Goal: Task Accomplishment & Management: Use online tool/utility

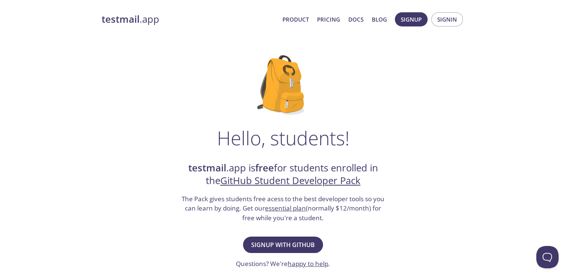
scroll to position [37, 0]
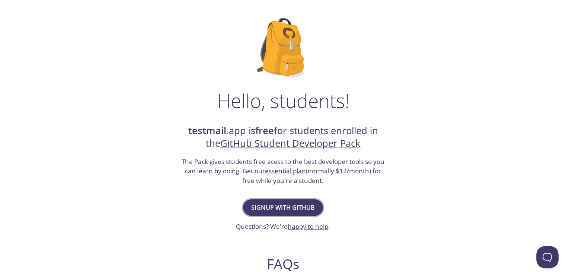
click at [292, 206] on span "Signup with GitHub" at bounding box center [283, 207] width 64 height 10
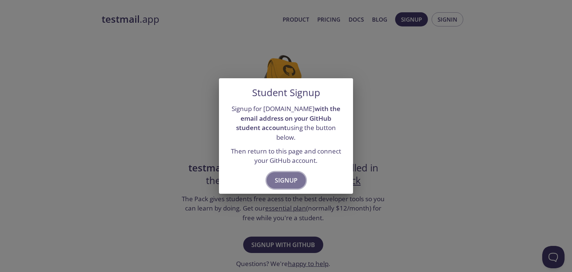
click at [292, 177] on span "Signup" at bounding box center [286, 180] width 23 height 10
click at [286, 175] on span "Signup" at bounding box center [286, 180] width 23 height 10
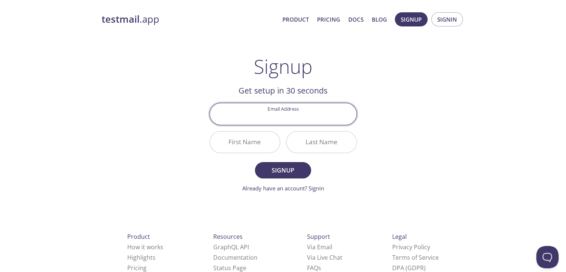
paste input "[EMAIL_ADDRESS][DOMAIN_NAME]"
type input "[EMAIL_ADDRESS][DOMAIN_NAME]"
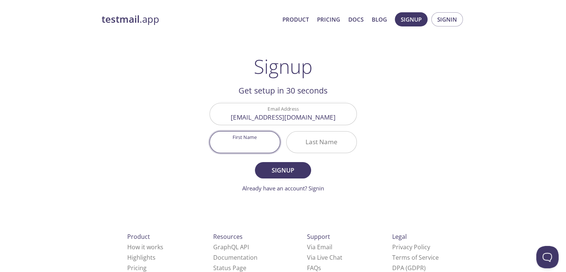
click at [264, 146] on input "First Name" at bounding box center [245, 141] width 70 height 21
type input "[PERSON_NAME]"
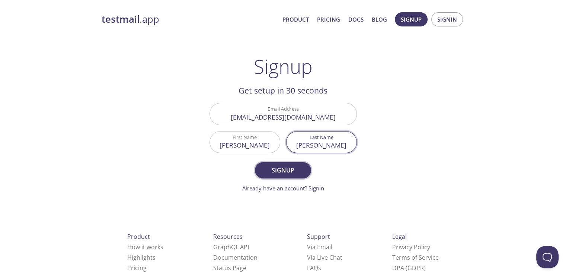
type input "[PERSON_NAME]"
click at [265, 165] on span "Signup" at bounding box center [282, 170] width 39 height 10
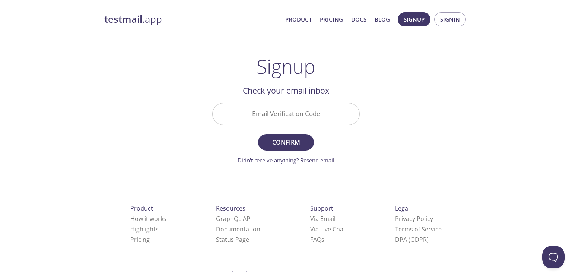
click at [312, 118] on input "Email Verification Code" at bounding box center [286, 113] width 147 height 21
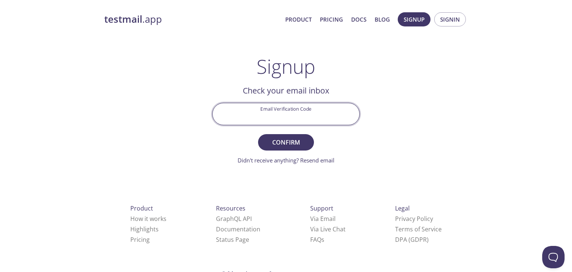
paste input "UZQV6MJ"
type input "UZQV6MJ"
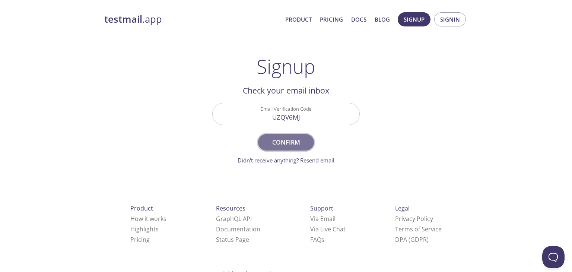
click at [298, 135] on button "Confirm" at bounding box center [286, 142] width 56 height 16
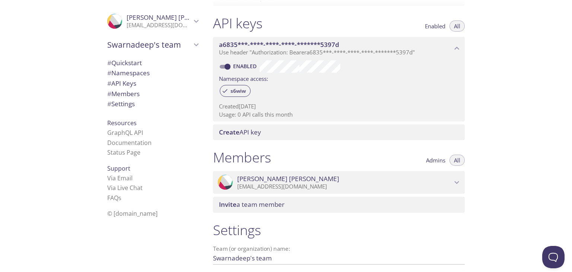
scroll to position [109, 0]
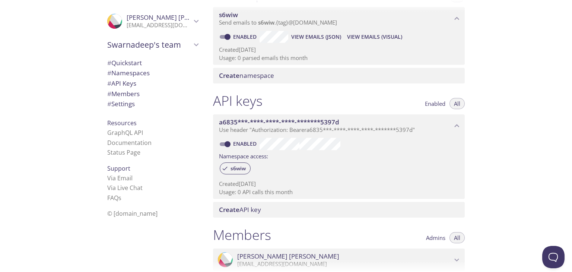
click at [197, 24] on div ".cls-1 { fill: #6d5ca8; } .cls-2 { fill: #3fc191; } .cls-3 { fill: #3b4752; } .…" at bounding box center [152, 21] width 103 height 25
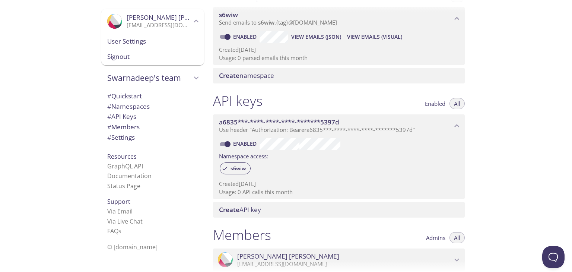
click at [164, 41] on span "User Settings" at bounding box center [152, 41] width 91 height 10
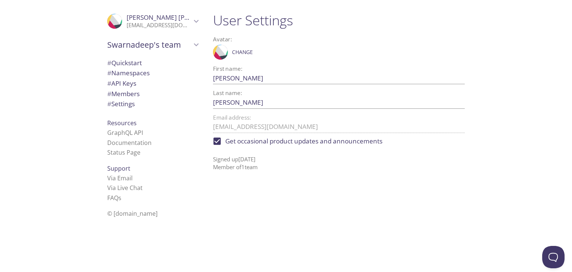
click at [143, 20] on span "[PERSON_NAME]" at bounding box center [178, 17] width 102 height 9
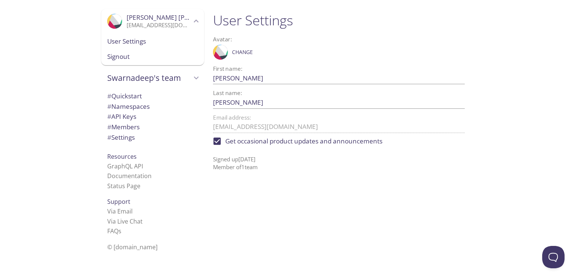
click at [168, 13] on span "[PERSON_NAME]" at bounding box center [178, 17] width 102 height 9
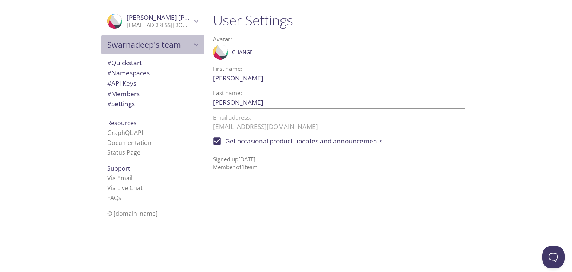
click at [177, 40] on span "Swarnadeep's team" at bounding box center [149, 44] width 84 height 10
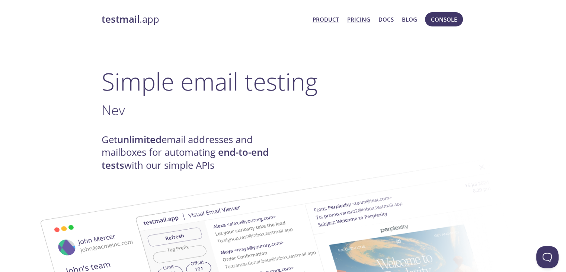
click at [363, 16] on link "Pricing" at bounding box center [358, 20] width 23 height 10
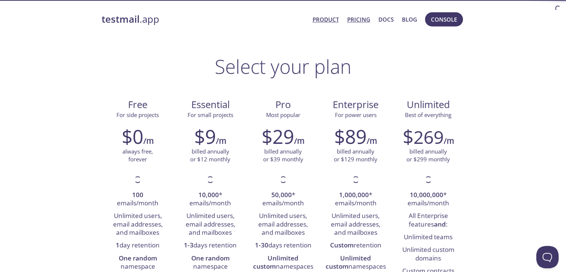
click at [327, 19] on link "Product" at bounding box center [325, 20] width 26 height 10
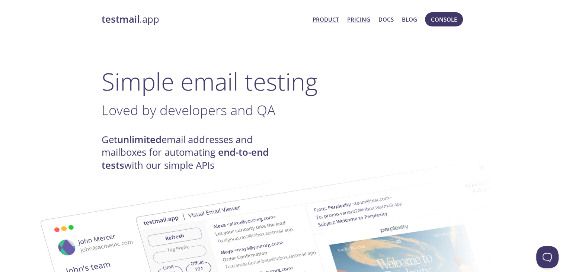
click at [356, 19] on link "Pricing" at bounding box center [358, 20] width 23 height 10
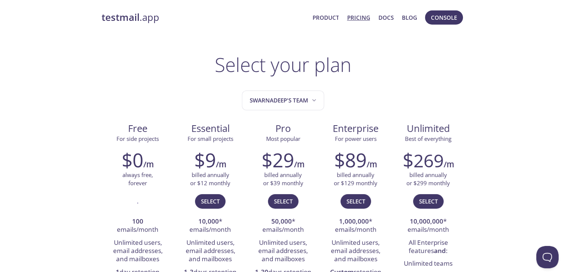
scroll to position [37, 0]
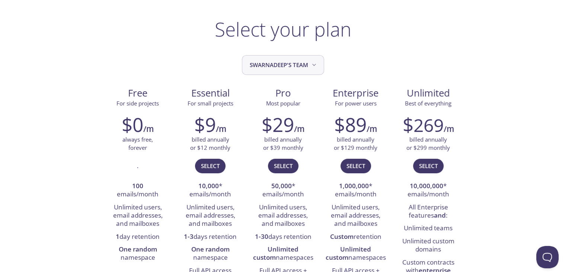
click at [266, 63] on span "Swarnadeep's team" at bounding box center [284, 65] width 68 height 10
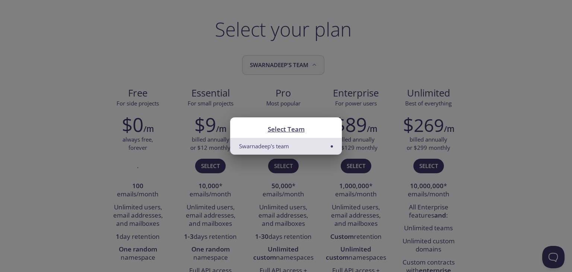
click at [266, 63] on div "Select Team Swarnadeep's team" at bounding box center [286, 136] width 572 height 272
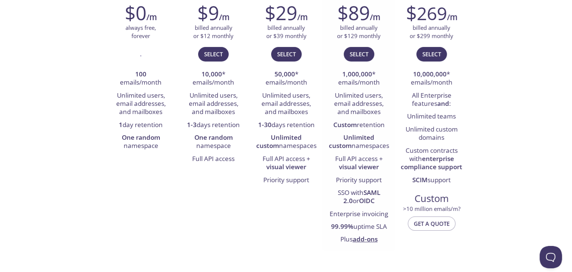
scroll to position [0, 0]
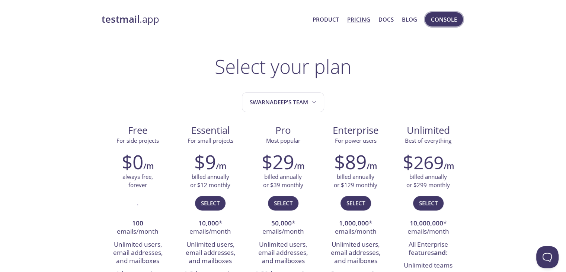
click at [451, 17] on span "Console" at bounding box center [444, 20] width 26 height 10
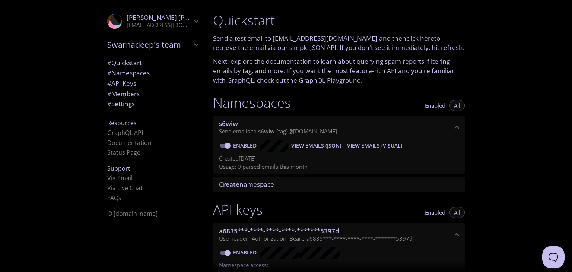
click at [125, 99] on div "# Settings" at bounding box center [152, 104] width 103 height 10
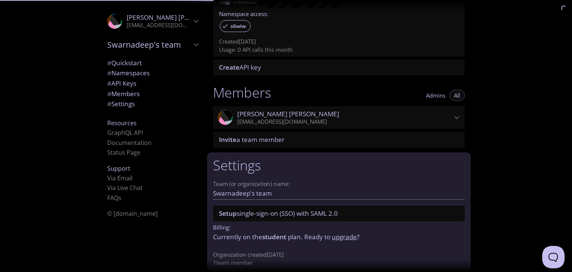
scroll to position [258, 0]
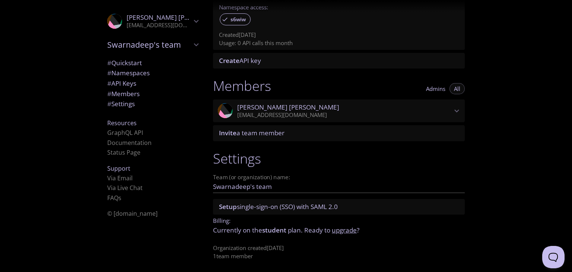
click at [122, 108] on span "# Settings" at bounding box center [121, 103] width 28 height 9
click at [126, 94] on span "# Members" at bounding box center [123, 93] width 32 height 9
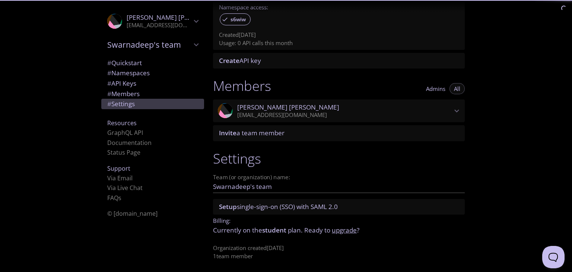
click at [124, 106] on span "# Settings" at bounding box center [121, 103] width 28 height 9
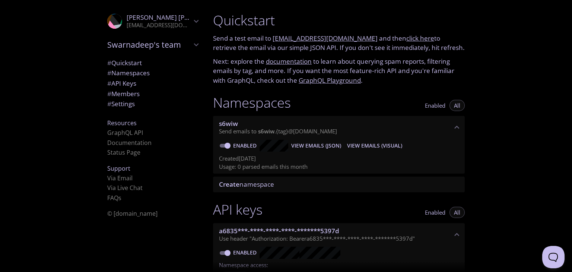
click at [319, 133] on span "Send emails to s6wiw . {tag} @inbox.testmail.app" at bounding box center [278, 130] width 118 height 7
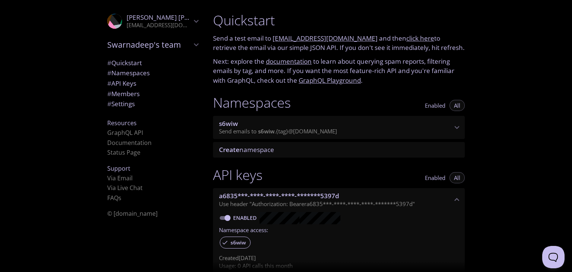
click at [308, 135] on p "Send emails to s6wiw . {tag} @inbox.testmail.app" at bounding box center [335, 131] width 233 height 7
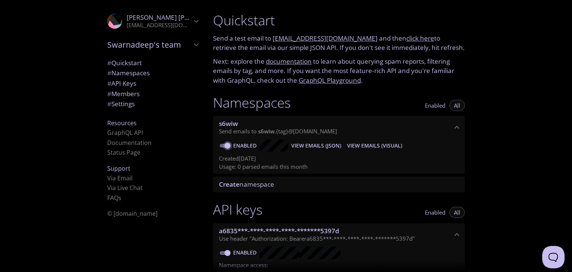
click at [229, 147] on input "Enabled" at bounding box center [227, 145] width 27 height 9
click at [242, 184] on span "Create namespace" at bounding box center [246, 184] width 55 height 9
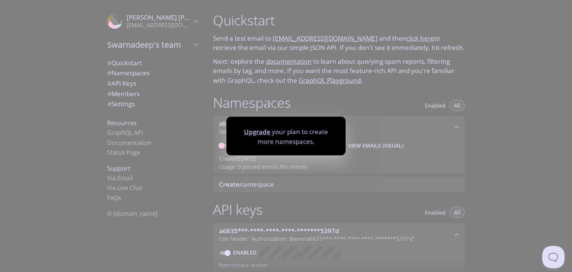
click at [295, 192] on div "Upgrade your plan to create more namespaces." at bounding box center [286, 136] width 572 height 272
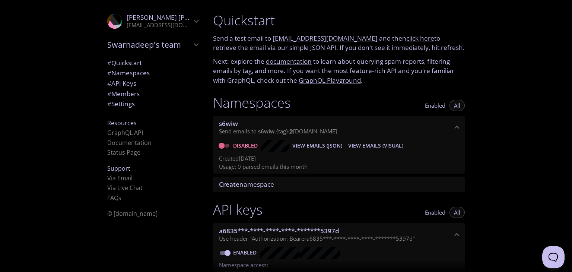
click at [226, 146] on input "Disabled" at bounding box center [221, 145] width 27 height 9
checkbox input "true"
click at [307, 146] on span "View Emails (JSON)" at bounding box center [316, 145] width 50 height 9
click at [365, 144] on span "View Emails (Visual)" at bounding box center [374, 145] width 55 height 9
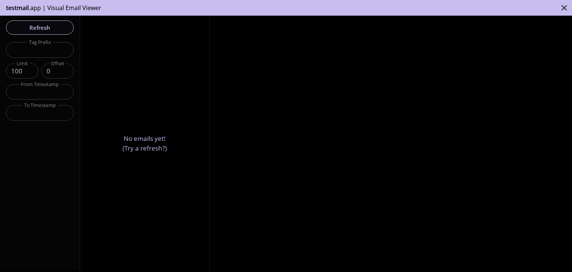
click at [564, 2] on button "close" at bounding box center [564, 8] width 16 height 16
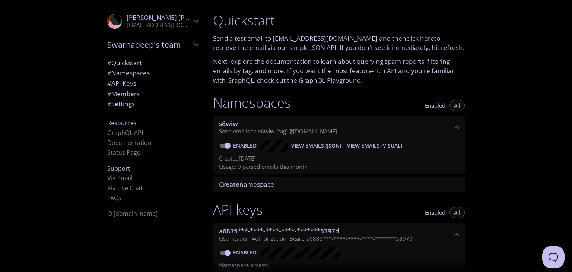
click at [414, 38] on link "click here" at bounding box center [420, 38] width 28 height 9
click at [325, 36] on link "[EMAIL_ADDRESS][DOMAIN_NAME]" at bounding box center [325, 38] width 105 height 9
drag, startPoint x: 365, startPoint y: 38, endPoint x: 273, endPoint y: 41, distance: 92.0
click at [273, 41] on p "Send a test email to s6wiw.test@inbox.testmail.app and then click here to retri…" at bounding box center [339, 43] width 252 height 19
copy link "[EMAIL_ADDRESS][DOMAIN_NAME]"
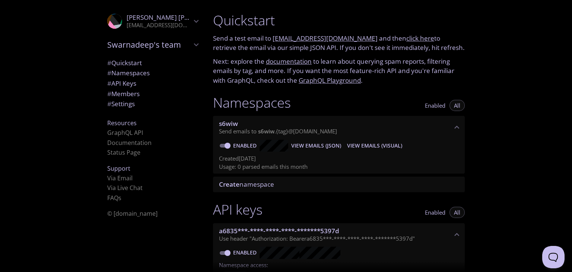
click at [424, 72] on p "Next: explore the documentation to learn about querying spam reports, filtering…" at bounding box center [339, 71] width 252 height 29
click at [406, 39] on link "click here" at bounding box center [420, 38] width 28 height 9
